Goal: Task Accomplishment & Management: Complete application form

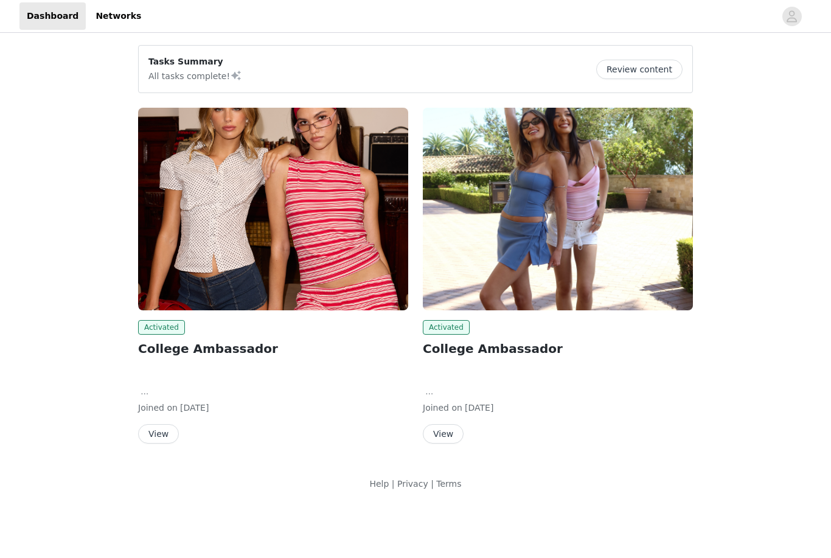
click at [158, 436] on button "View" at bounding box center [158, 433] width 41 height 19
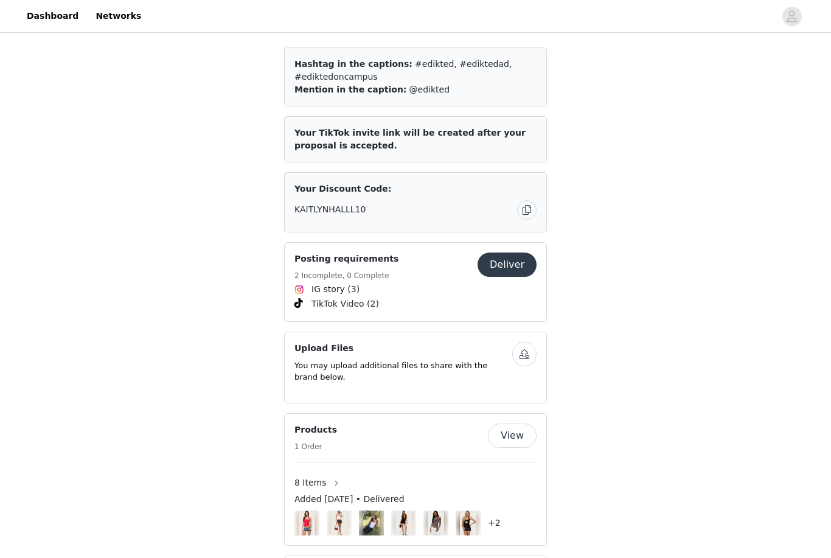
scroll to position [783, 0]
click at [502, 262] on button "Deliver" at bounding box center [507, 265] width 59 height 24
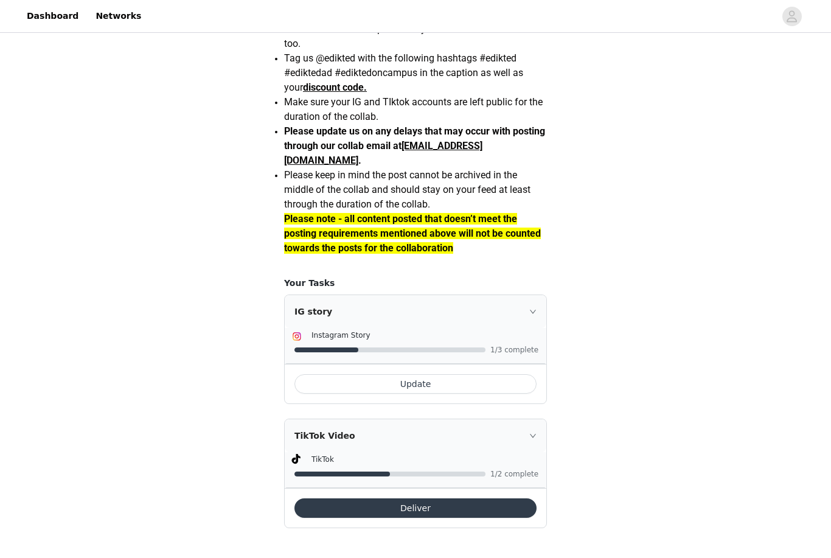
scroll to position [984, 0]
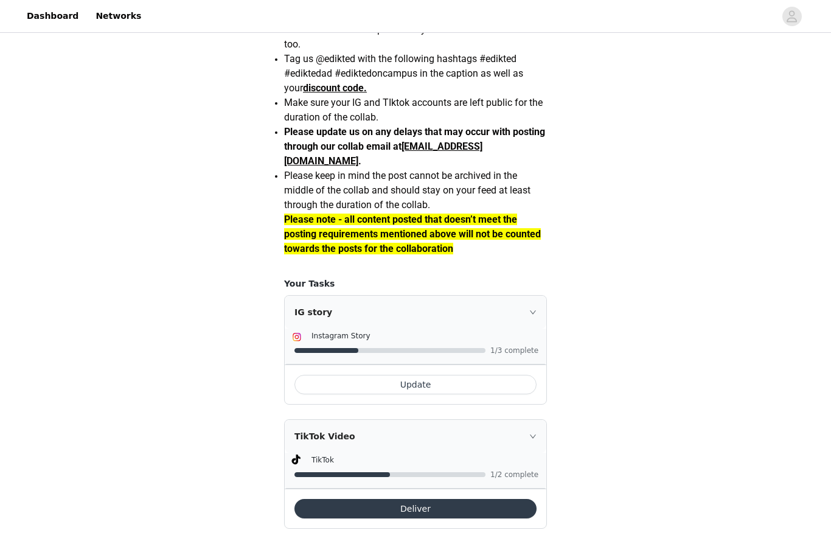
click at [337, 394] on button "Update" at bounding box center [416, 384] width 242 height 19
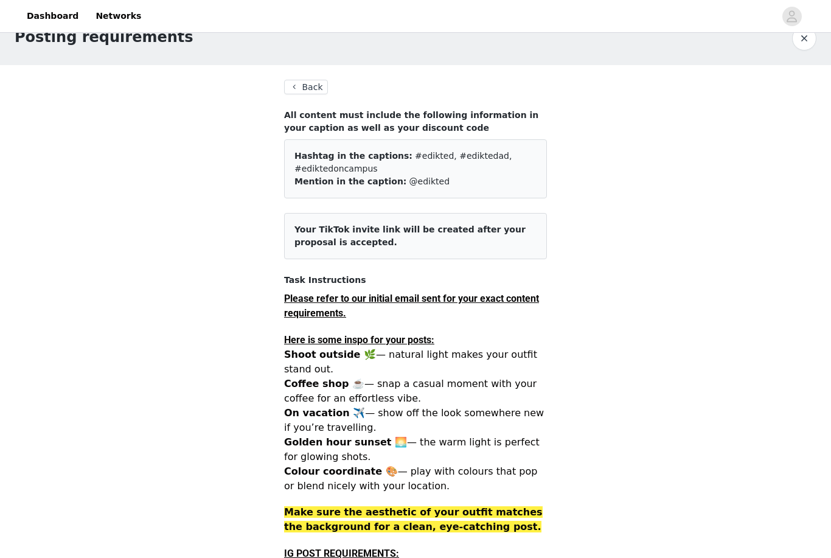
scroll to position [32, 0]
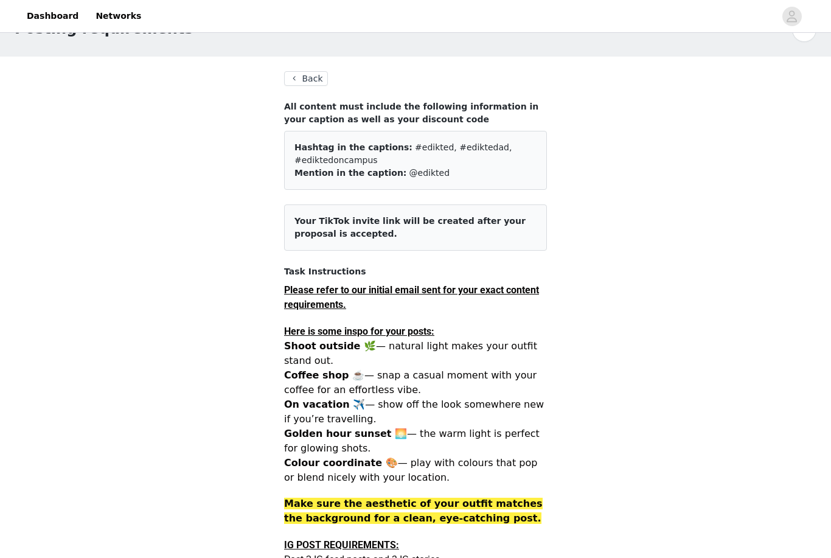
click at [298, 72] on button "Back" at bounding box center [306, 78] width 44 height 15
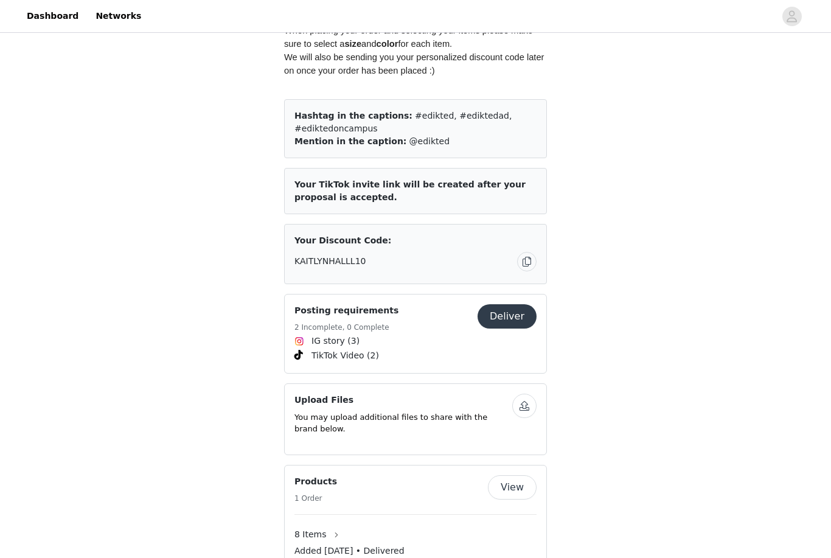
scroll to position [720, 0]
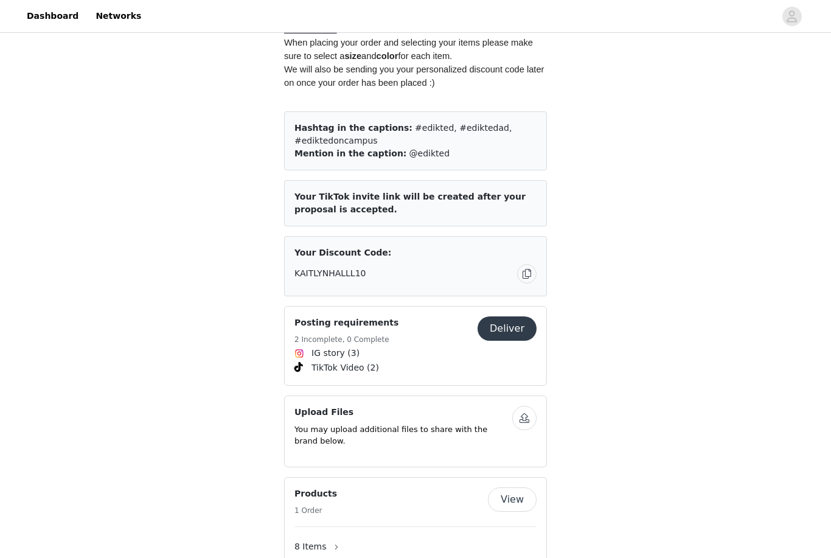
click at [516, 320] on button "Deliver" at bounding box center [507, 329] width 59 height 24
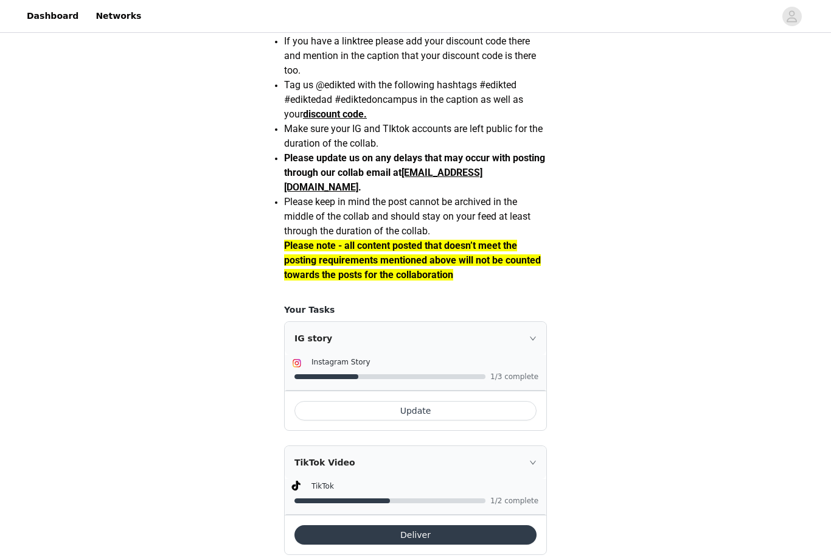
scroll to position [984, 0]
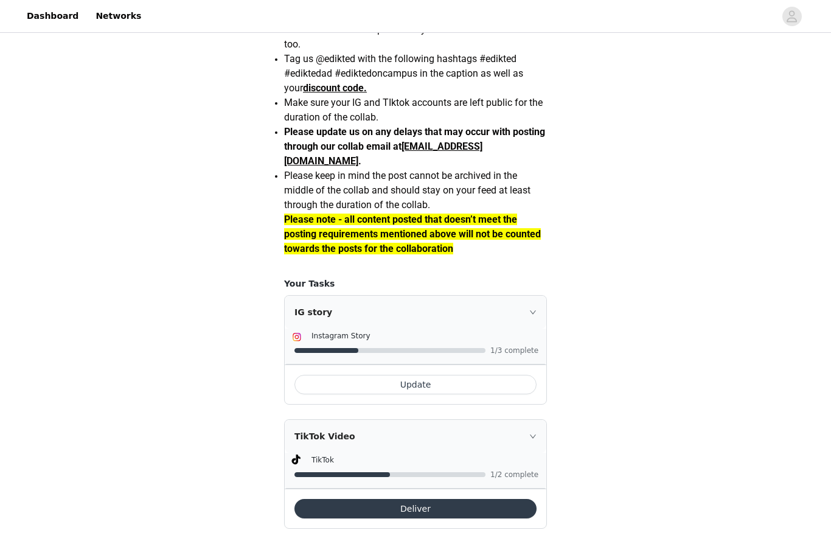
click at [499, 394] on button "Update" at bounding box center [416, 384] width 242 height 19
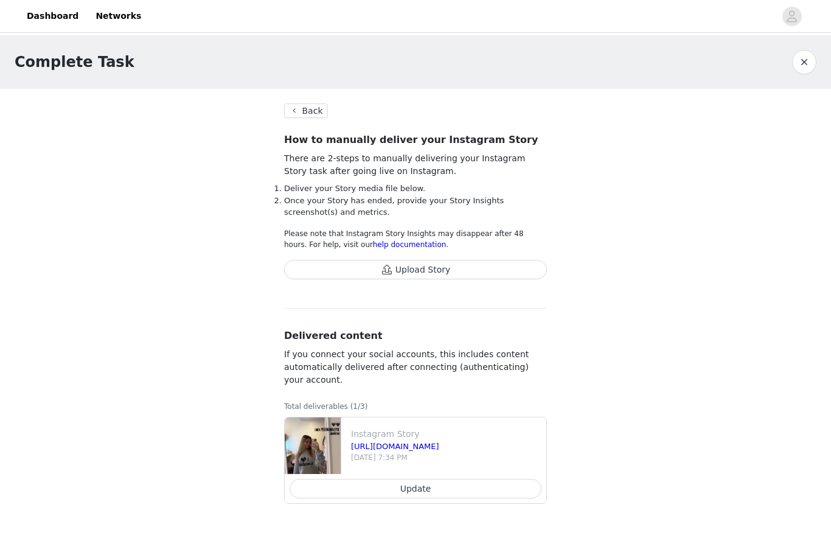
click at [492, 273] on button "Upload Story" at bounding box center [415, 269] width 263 height 19
click at [485, 274] on button "Upload Story" at bounding box center [415, 269] width 263 height 19
click at [317, 264] on button "Upload Story" at bounding box center [415, 269] width 263 height 19
click at [346, 268] on button "Upload Story" at bounding box center [415, 269] width 263 height 19
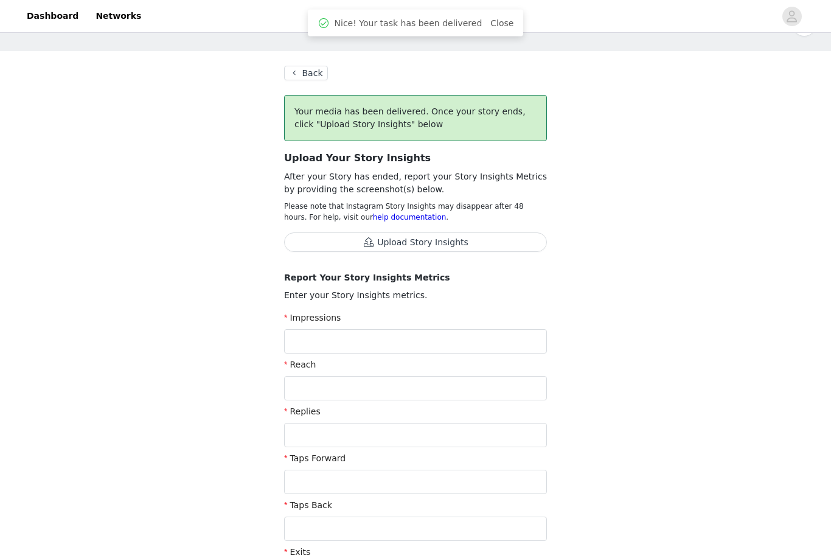
scroll to position [38, 0]
click at [411, 343] on input "text" at bounding box center [415, 341] width 263 height 24
type input "1,670"
click at [435, 389] on input "text" at bounding box center [415, 388] width 263 height 24
type input "1,200"
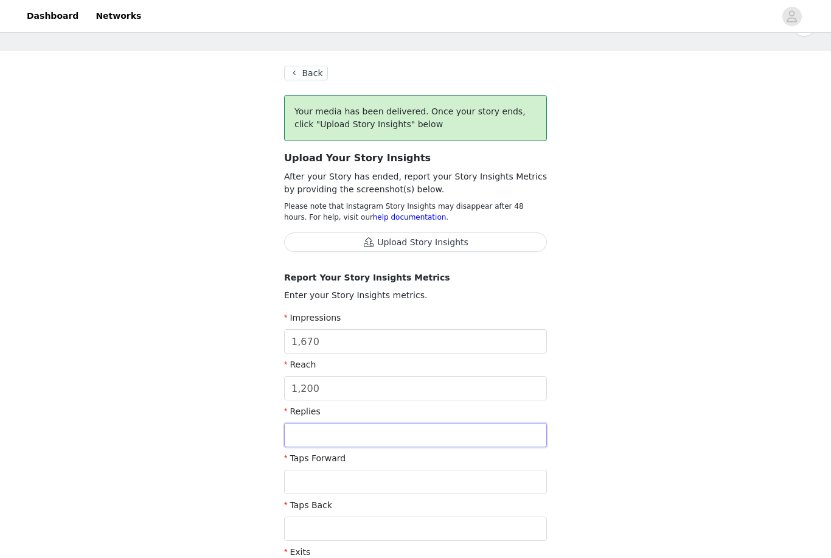
click at [420, 429] on input "text" at bounding box center [415, 435] width 263 height 24
type input "11"
click at [483, 491] on input "text" at bounding box center [415, 482] width 263 height 24
type input "745"
click at [371, 525] on input "text" at bounding box center [415, 529] width 263 height 24
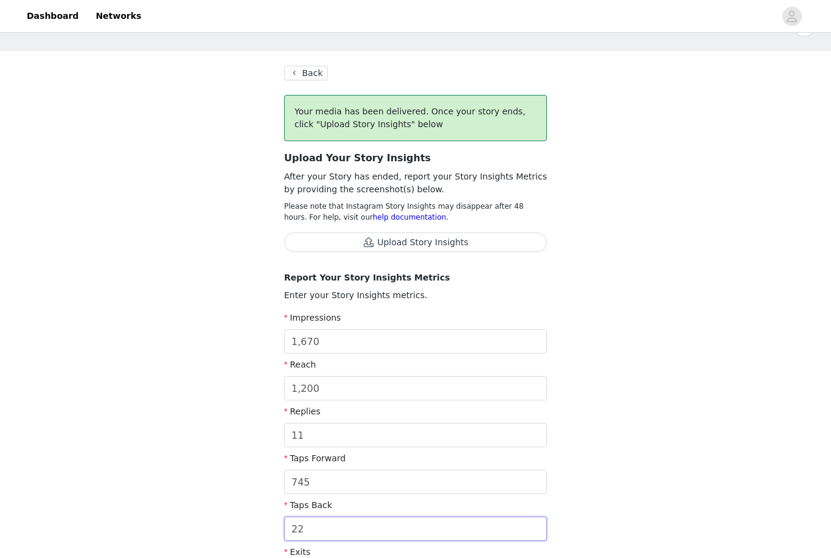
type input "22"
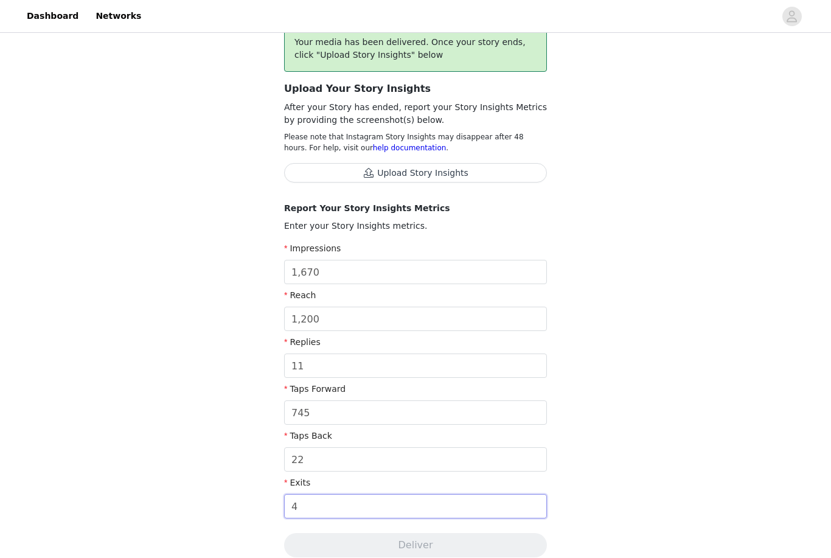
scroll to position [107, 0]
type input "411"
click at [647, 462] on div "Complete Task Back Your media has been delivered. Once your story ends, click "…" at bounding box center [415, 410] width 831 height 965
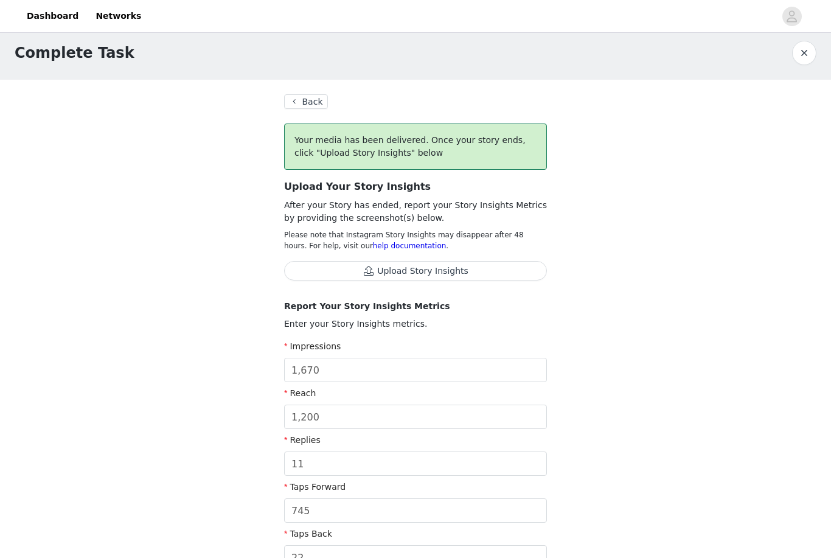
scroll to position [33, 0]
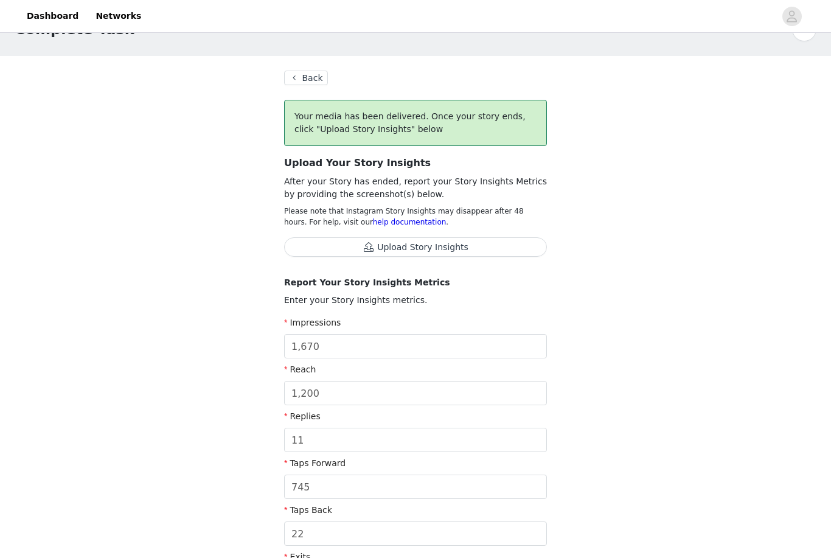
click at [321, 250] on button "Upload Story Insights" at bounding box center [415, 246] width 263 height 19
click at [475, 239] on button "Upload Story Insights" at bounding box center [415, 246] width 263 height 19
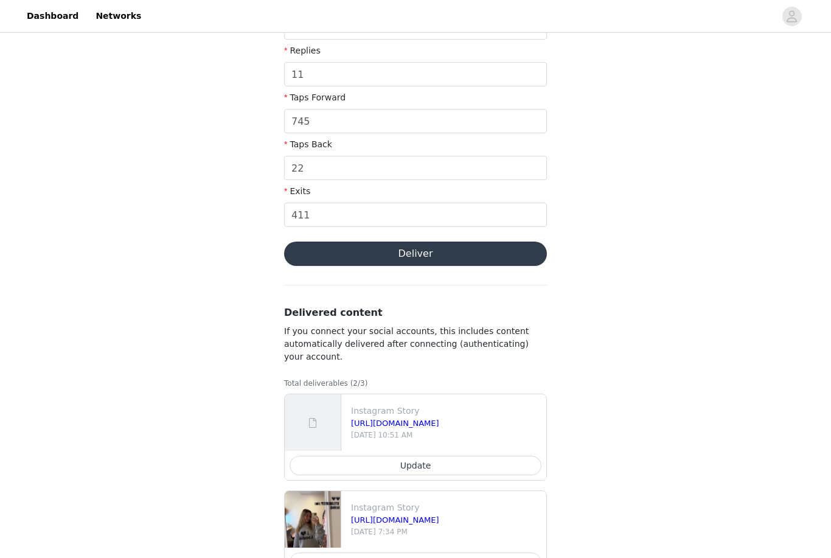
scroll to position [443, 0]
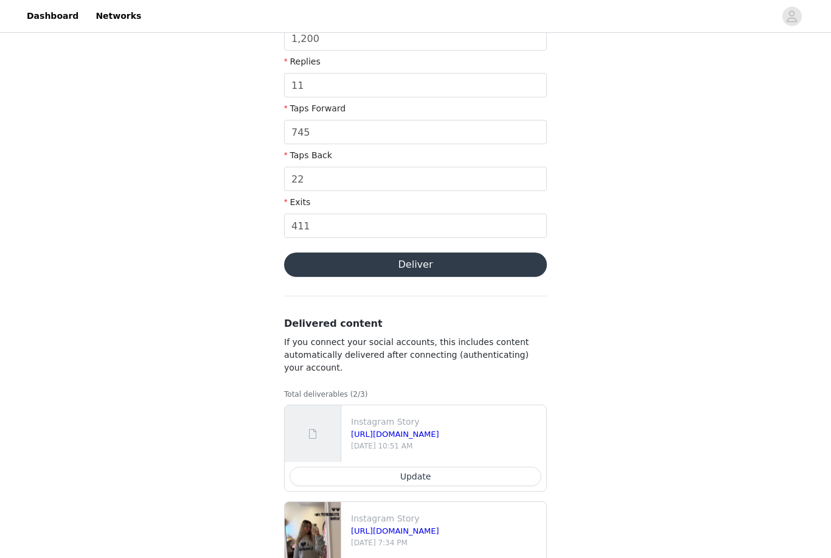
click at [315, 260] on button "Deliver" at bounding box center [415, 265] width 263 height 24
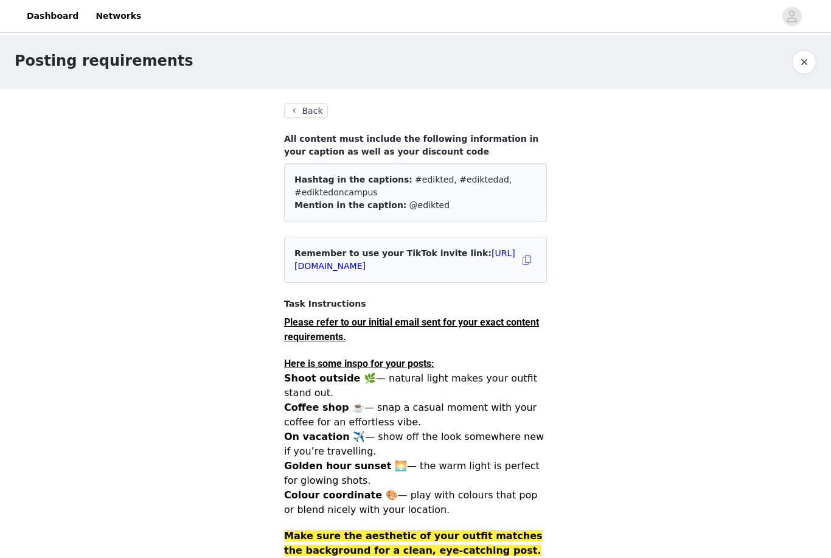
click at [309, 115] on button "Back" at bounding box center [306, 110] width 44 height 15
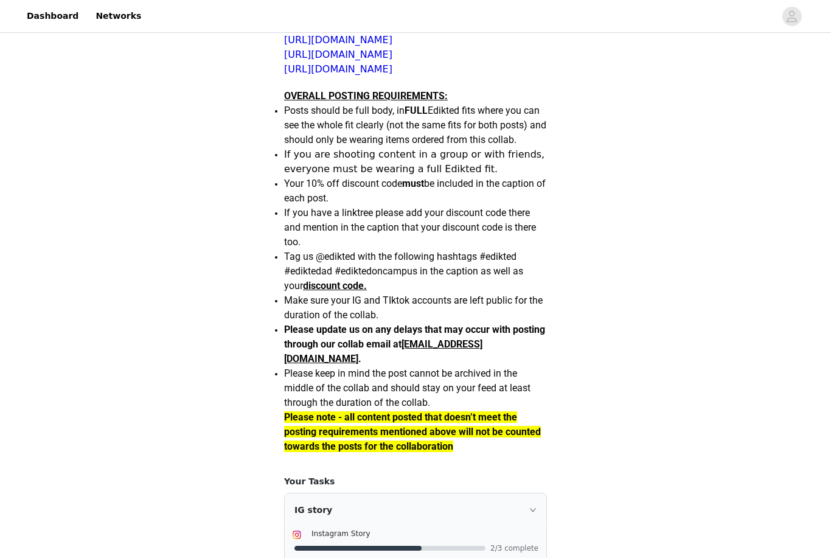
scroll to position [861, 0]
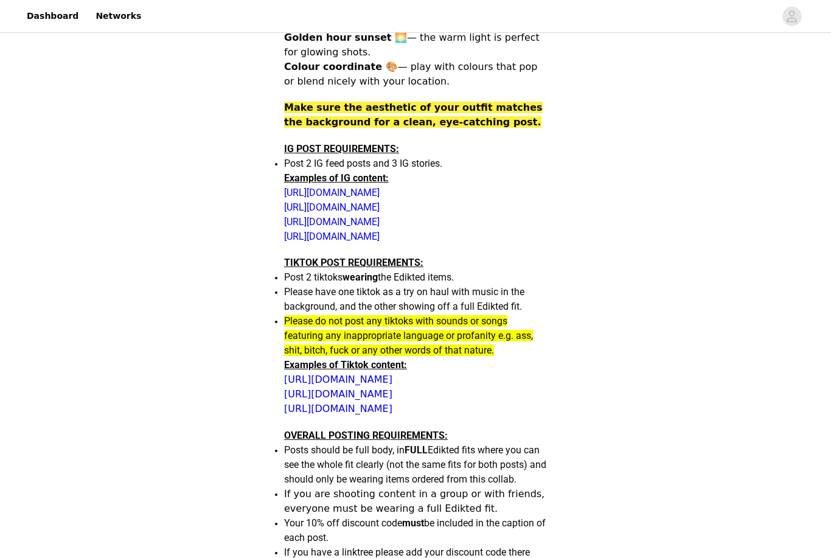
scroll to position [427, 0]
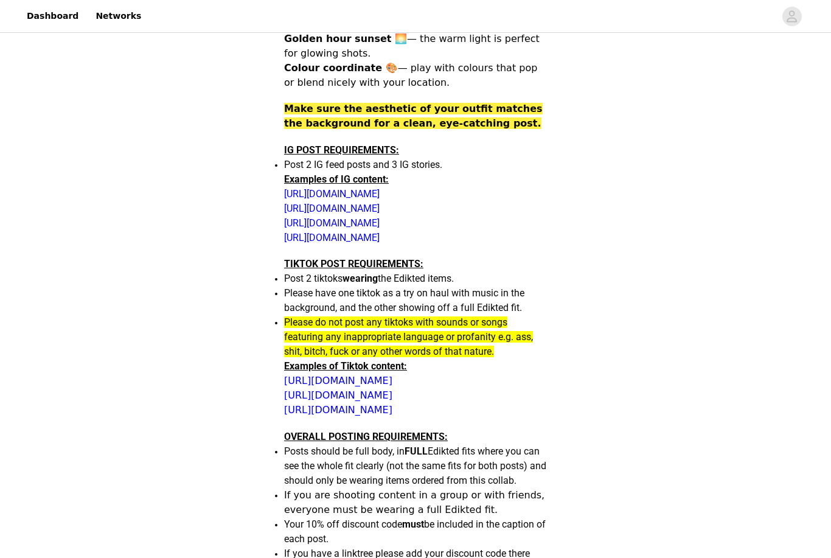
click at [216, 1] on header "Dashboard Networks" at bounding box center [415, 16] width 831 height 33
